Goal: Task Accomplishment & Management: Manage account settings

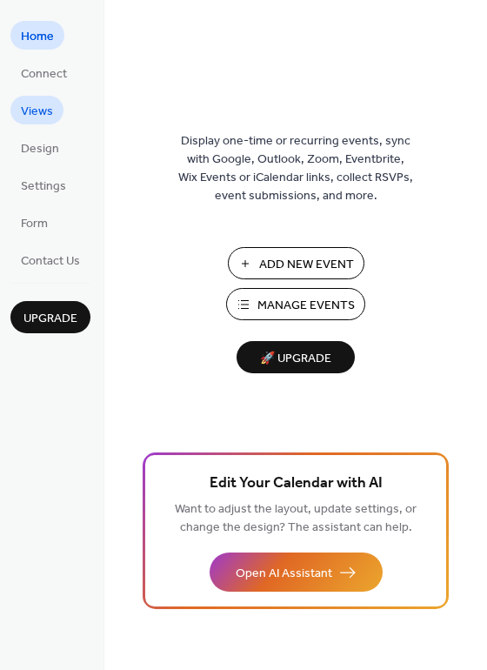
click at [17, 115] on link "Views" at bounding box center [36, 110] width 53 height 29
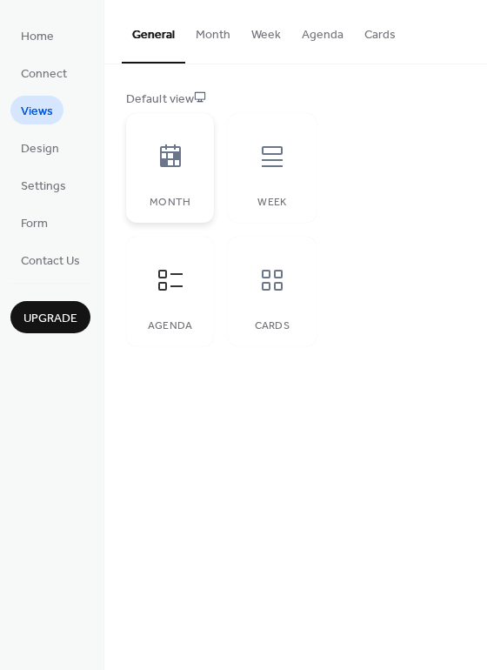
click at [169, 164] on icon at bounding box center [171, 157] width 28 height 28
click at [270, 170] on div at bounding box center [272, 156] width 52 height 52
click at [172, 296] on div at bounding box center [170, 280] width 52 height 52
click at [263, 289] on icon at bounding box center [272, 280] width 21 height 21
click at [177, 273] on icon at bounding box center [170, 280] width 24 height 21
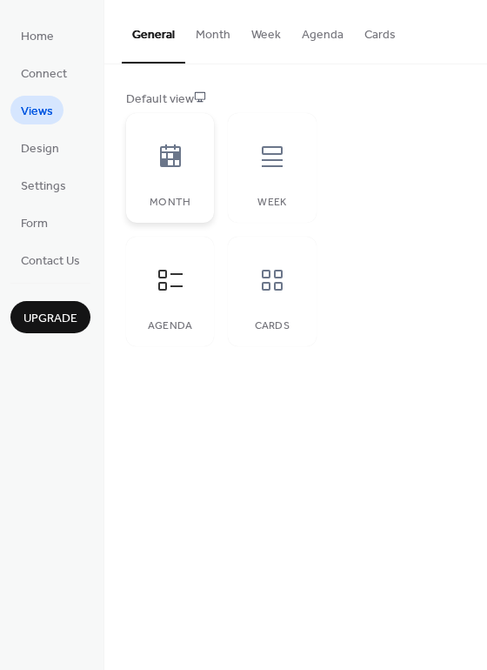
click at [161, 158] on icon at bounding box center [170, 155] width 21 height 23
click at [174, 291] on icon at bounding box center [171, 280] width 28 height 28
